Goal: Transaction & Acquisition: Purchase product/service

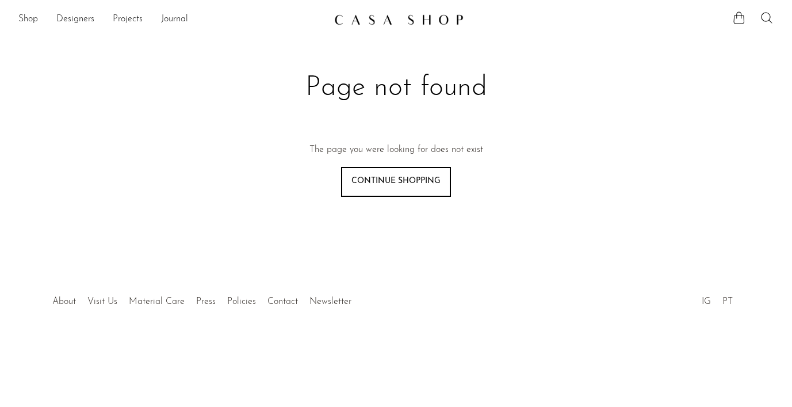
click at [768, 19] on icon at bounding box center [767, 18] width 14 height 14
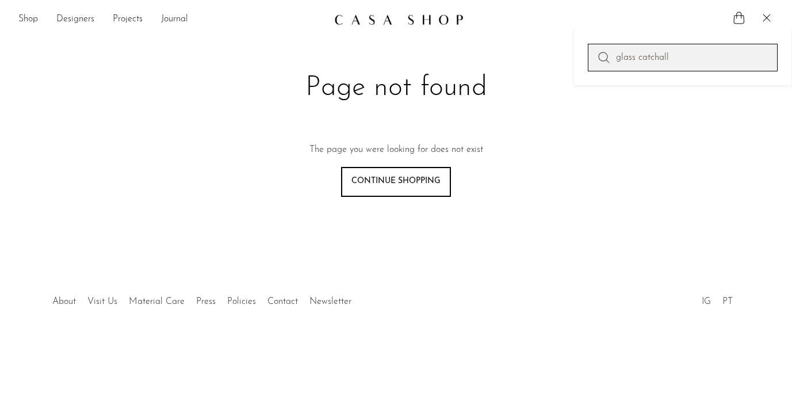
type input "glass catchall"
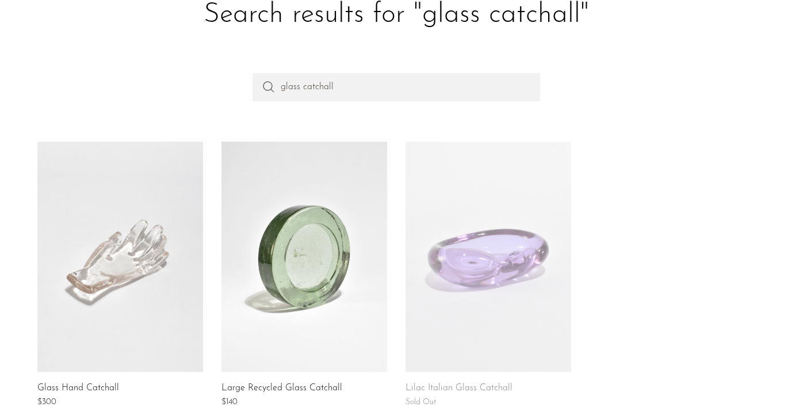
scroll to position [132, 0]
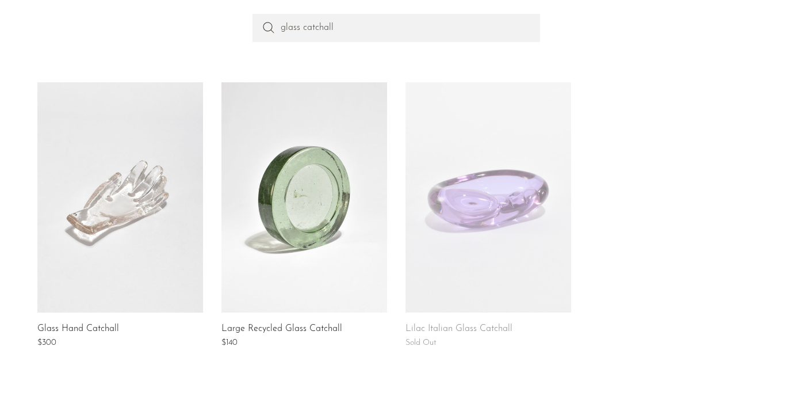
click at [509, 219] on link at bounding box center [489, 197] width 166 height 230
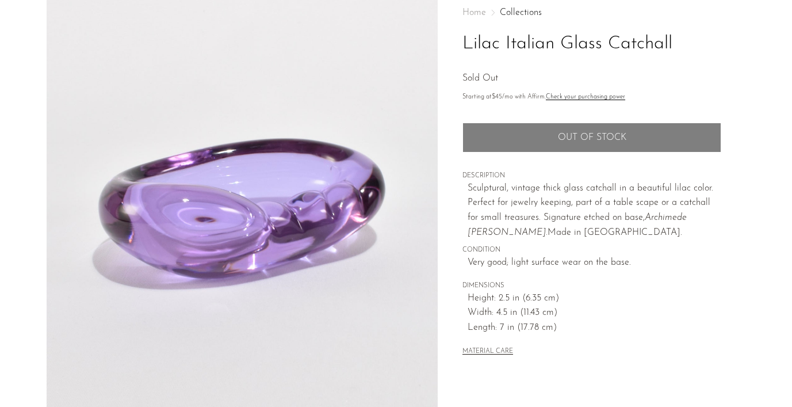
click at [467, 178] on span "DESCRIPTION" at bounding box center [591, 176] width 259 height 10
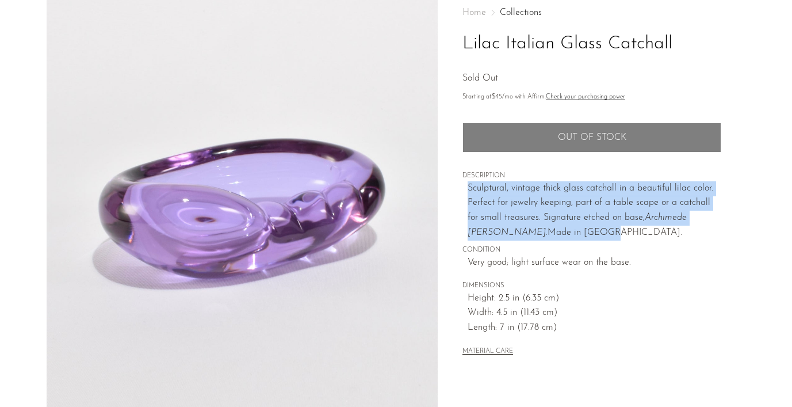
drag, startPoint x: 464, startPoint y: 189, endPoint x: 576, endPoint y: 236, distance: 120.9
click at [576, 236] on div "Home Collections Lilac Italian Glass Catchall Sold Out Starting at $45 /mo with…" at bounding box center [591, 183] width 259 height 387
copy p "Sculptural, vintage thick glass catchall in a beautiful lilac color. Perfect fo…"
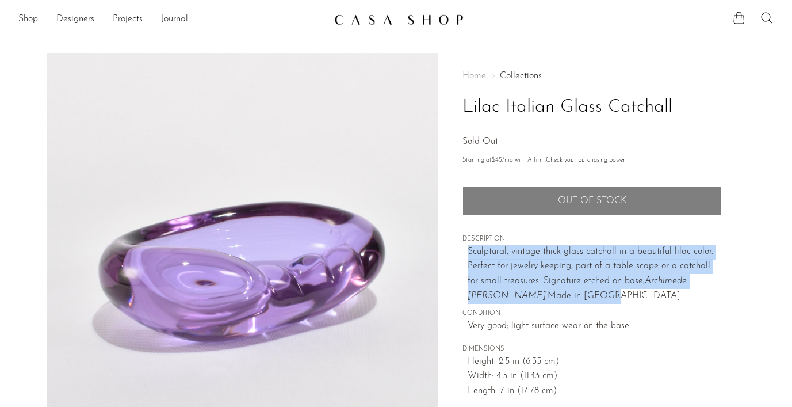
click at [767, 20] on icon at bounding box center [767, 18] width 14 height 14
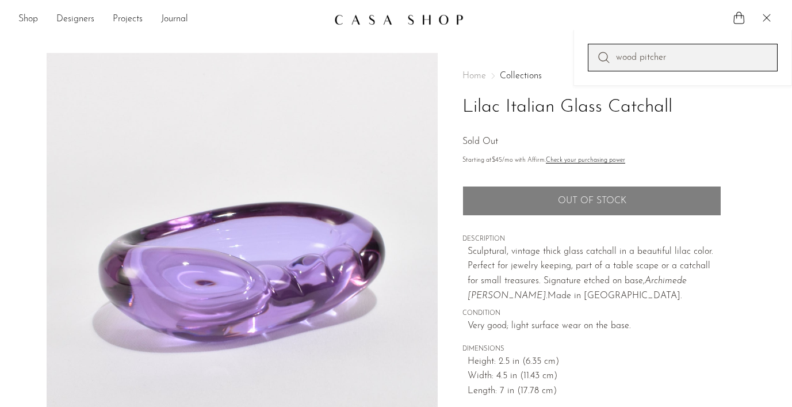
type input "wood pitcher"
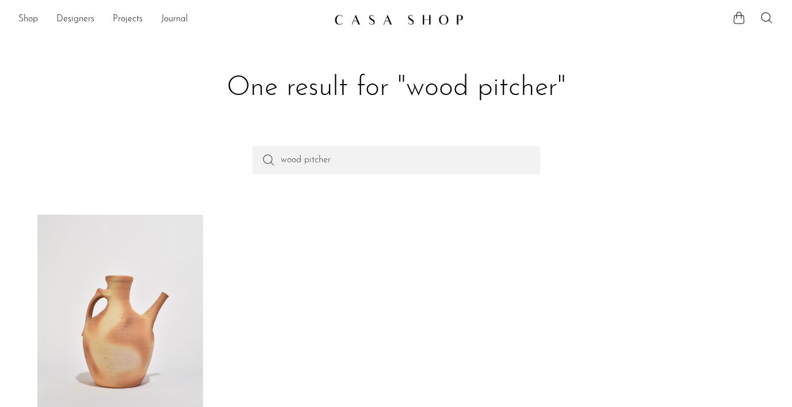
scroll to position [157, 0]
